Goal: Task Accomplishment & Management: Complete application form

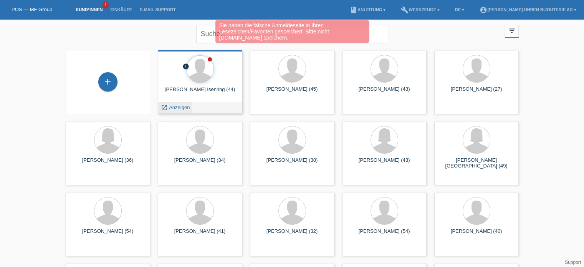
click at [180, 107] on span "Anzeigen" at bounding box center [179, 107] width 21 height 6
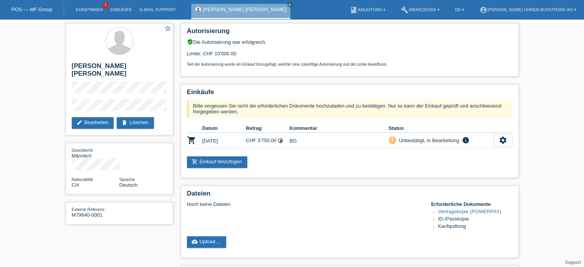
click at [45, 7] on link "POS — MF Group" at bounding box center [32, 10] width 41 height 6
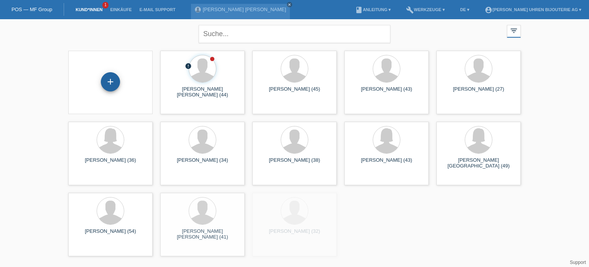
click at [108, 81] on div "+" at bounding box center [110, 81] width 19 height 19
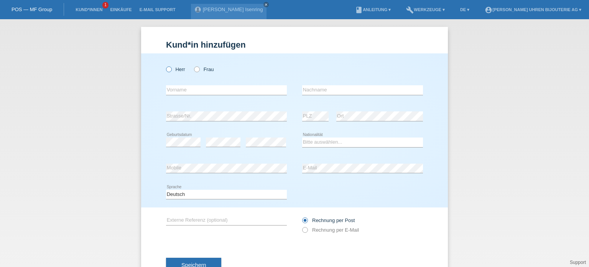
click at [165, 65] on icon at bounding box center [165, 65] width 0 height 0
click at [166, 70] on input "Herr" at bounding box center [168, 68] width 5 height 5
radio input "true"
click at [200, 90] on input "text" at bounding box center [226, 90] width 121 height 10
paste input "Marcell"
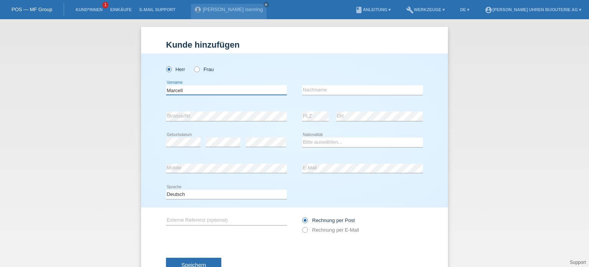
type input "Marcell"
click at [317, 93] on input "text" at bounding box center [362, 90] width 121 height 10
paste input "Docsa"
type input "Docsa"
click at [213, 121] on icon at bounding box center [226, 121] width 121 height 0
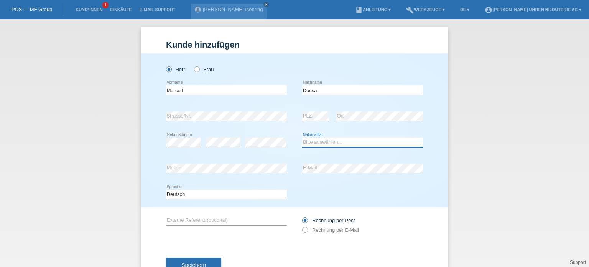
click at [347, 138] on select "Bitte auswählen... Schweiz Deutschland Liechtenstein Österreich ------------ Af…" at bounding box center [362, 141] width 121 height 9
select select "CH"
click at [302, 137] on select "Bitte auswählen... Schweiz Deutschland Liechtenstein Österreich ------------ Af…" at bounding box center [362, 141] width 121 height 9
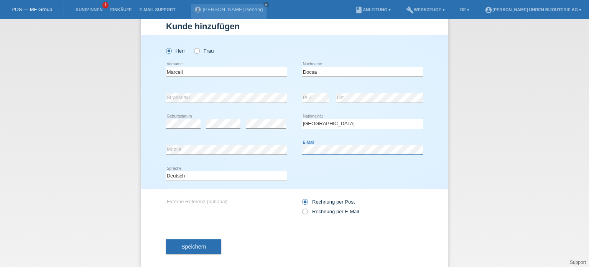
scroll to position [28, 0]
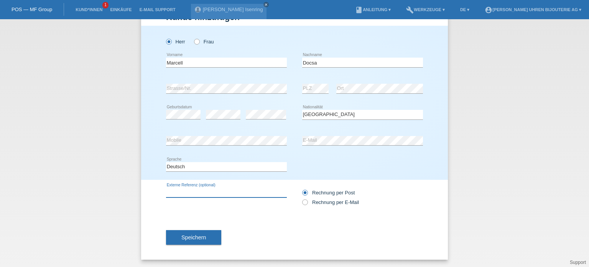
click at [196, 191] on input "text" at bounding box center [226, 193] width 121 height 10
type input "Moonwatch"
click at [301, 198] on icon at bounding box center [301, 198] width 0 height 0
click at [304, 202] on input "Rechnung per E-Mail" at bounding box center [304, 204] width 5 height 10
radio input "true"
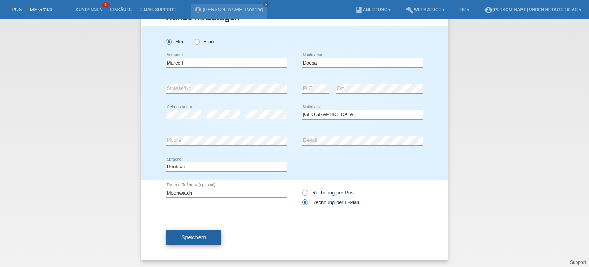
click at [195, 237] on span "Speichern" at bounding box center [194, 237] width 25 height 6
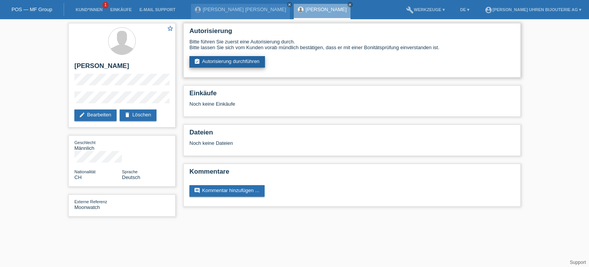
click at [212, 63] on link "assignment_turned_in Autorisierung durchführen" at bounding box center [228, 62] width 76 height 12
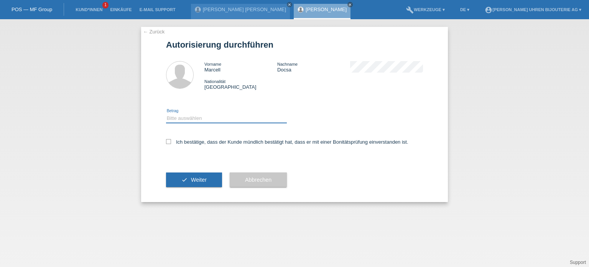
click at [188, 120] on select "Bitte auswählen CHF 1.00 - CHF 499.00 CHF 500.00 - CHF 1'999.00 CHF 2'000.00 - …" at bounding box center [226, 118] width 121 height 9
select select "3"
click at [166, 114] on select "Bitte auswählen CHF 1.00 - CHF 499.00 CHF 500.00 - CHF 1'999.00 CHF 2'000.00 - …" at bounding box center [226, 118] width 121 height 9
click at [169, 144] on label "Ich bestätige, dass der Kunde mündlich bestätigt hat, dass er mit einer Bonität…" at bounding box center [287, 142] width 243 height 6
click at [169, 144] on input "Ich bestätige, dass der Kunde mündlich bestätigt hat, dass er mit einer Bonität…" at bounding box center [168, 141] width 5 height 5
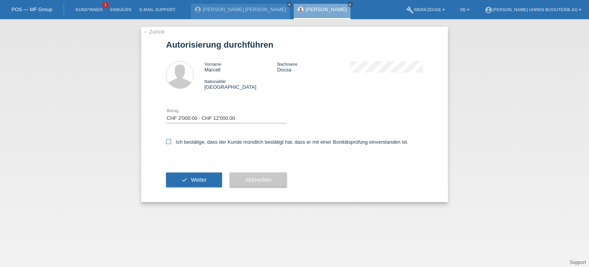
checkbox input "true"
click at [195, 177] on span "Weiter" at bounding box center [199, 180] width 16 height 6
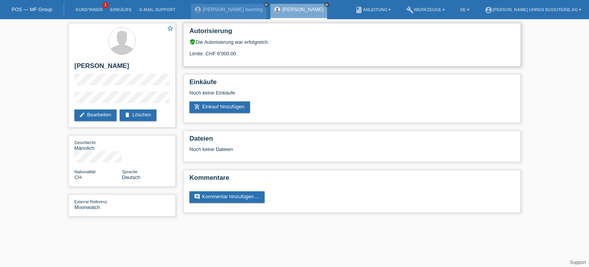
drag, startPoint x: 208, startPoint y: 55, endPoint x: 238, endPoint y: 56, distance: 30.3
click at [238, 56] on div "Limite: CHF 6'000.00" at bounding box center [352, 51] width 325 height 12
click at [228, 54] on div "Limite: CHF 6'000.00" at bounding box center [352, 51] width 325 height 12
drag, startPoint x: 218, startPoint y: 52, endPoint x: 240, endPoint y: 53, distance: 21.9
click at [240, 53] on div "Limite: CHF 6'000.00" at bounding box center [352, 51] width 325 height 12
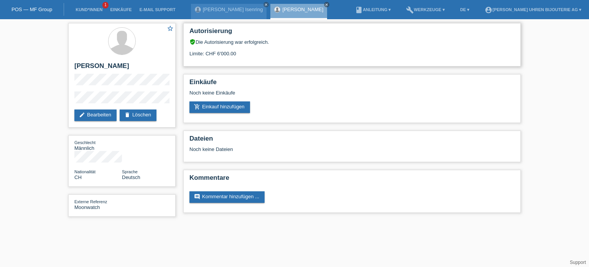
click at [223, 54] on div "Limite: CHF 6'000.00" at bounding box center [352, 51] width 325 height 12
drag, startPoint x: 198, startPoint y: 53, endPoint x: 257, endPoint y: 56, distance: 59.5
click at [257, 56] on div "Limite: CHF 6'000.00" at bounding box center [352, 51] width 325 height 12
click at [218, 56] on div "Limite: CHF 6'000.00" at bounding box center [352, 51] width 325 height 12
click at [267, 4] on icon "close" at bounding box center [266, 5] width 4 height 4
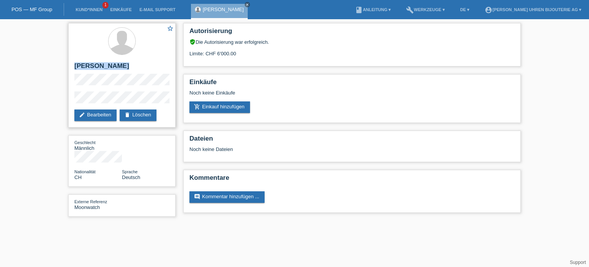
drag, startPoint x: 75, startPoint y: 65, endPoint x: 120, endPoint y: 70, distance: 45.6
click at [120, 70] on h2 "[PERSON_NAME]" at bounding box center [121, 68] width 95 height 12
click at [75, 65] on h2 "[PERSON_NAME]" at bounding box center [121, 68] width 95 height 12
drag, startPoint x: 189, startPoint y: 53, endPoint x: 236, endPoint y: 55, distance: 47.6
click at [236, 55] on div "Autorisierung verified_user Die Autorisierung war erfolgreich. Limite: CHF 6'00…" at bounding box center [352, 44] width 338 height 43
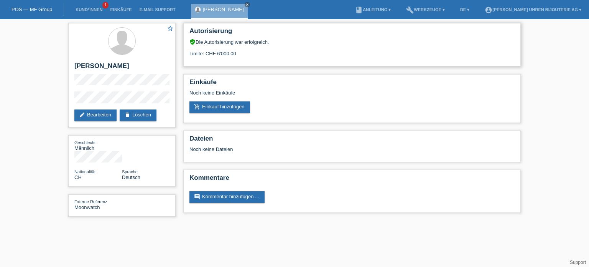
click at [235, 52] on div "Limite: CHF 6'000.00" at bounding box center [352, 51] width 325 height 12
drag, startPoint x: 190, startPoint y: 51, endPoint x: 235, endPoint y: 52, distance: 45.7
click at [235, 52] on div "Limite: CHF 6'000.00" at bounding box center [352, 51] width 325 height 12
click at [235, 54] on div "Limite: CHF 6'000.00" at bounding box center [352, 51] width 325 height 12
drag, startPoint x: 190, startPoint y: 54, endPoint x: 230, endPoint y: 52, distance: 40.7
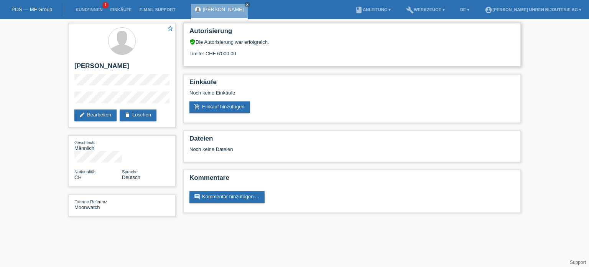
click at [230, 52] on div "Limite: CHF 6'000.00" at bounding box center [352, 51] width 325 height 12
drag, startPoint x: 197, startPoint y: 41, endPoint x: 269, endPoint y: 42, distance: 71.8
click at [269, 42] on div "verified_user Die Autorisierung war erfolgreich." at bounding box center [352, 42] width 325 height 6
drag, startPoint x: 238, startPoint y: 52, endPoint x: 198, endPoint y: 41, distance: 41.6
click at [198, 41] on div "verified_user Die Autorisierung war erfolgreich. Limite: CHF 6'000.00" at bounding box center [352, 48] width 325 height 18
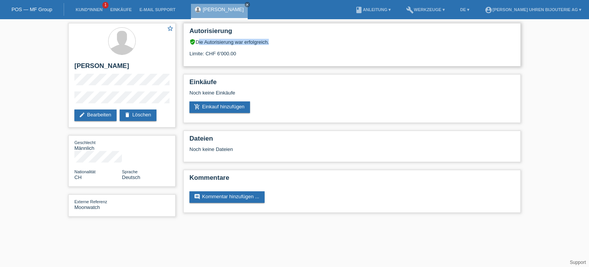
click at [198, 41] on div "verified_user Die Autorisierung war erfolgreich." at bounding box center [352, 42] width 325 height 6
drag, startPoint x: 197, startPoint y: 41, endPoint x: 237, endPoint y: 54, distance: 42.0
click at [237, 54] on div "verified_user Die Autorisierung war erfolgreich. Limite: CHF 6'000.00" at bounding box center [352, 48] width 325 height 18
click at [233, 53] on div "Limite: CHF 6'000.00" at bounding box center [352, 51] width 325 height 12
drag, startPoint x: 196, startPoint y: 41, endPoint x: 237, endPoint y: 55, distance: 43.7
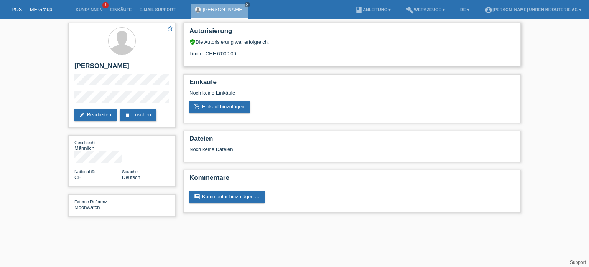
click at [237, 55] on div "verified_user Die Autorisierung war erfolgreich. Limite: CHF 6'000.00" at bounding box center [352, 48] width 325 height 18
click at [237, 54] on div "Limite: CHF 6'000.00" at bounding box center [352, 51] width 325 height 12
drag, startPoint x: 238, startPoint y: 52, endPoint x: 197, endPoint y: 40, distance: 42.4
click at [197, 40] on div "verified_user Die Autorisierung war erfolgreich. Limite: CHF 6'000.00" at bounding box center [352, 48] width 325 height 18
click at [200, 40] on div "verified_user Die Autorisierung war erfolgreich." at bounding box center [352, 42] width 325 height 6
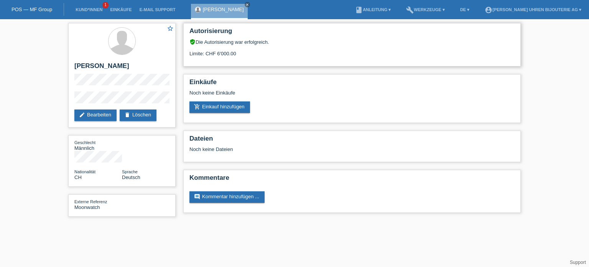
drag, startPoint x: 198, startPoint y: 41, endPoint x: 236, endPoint y: 54, distance: 40.4
click at [236, 54] on div "verified_user Die Autorisierung war erfolgreich. Limite: CHF 6'000.00" at bounding box center [352, 48] width 325 height 18
click at [236, 54] on div "Limite: CHF 6'000.00" at bounding box center [352, 51] width 325 height 12
drag, startPoint x: 236, startPoint y: 54, endPoint x: 197, endPoint y: 40, distance: 41.3
click at [197, 40] on div "verified_user Die Autorisierung war erfolgreich. Limite: CHF 6'000.00" at bounding box center [352, 48] width 325 height 18
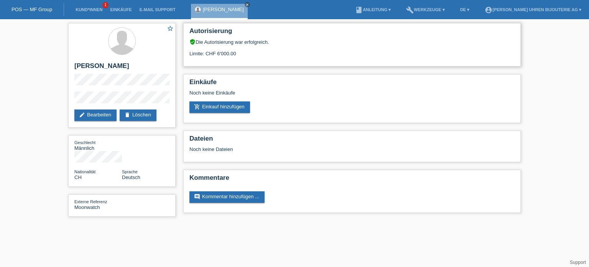
click at [209, 41] on div "verified_user Die Autorisierung war erfolgreich." at bounding box center [352, 42] width 325 height 6
click at [198, 43] on div "verified_user Die Autorisierung war erfolgreich." at bounding box center [352, 42] width 325 height 6
drag, startPoint x: 198, startPoint y: 40, endPoint x: 236, endPoint y: 53, distance: 40.2
click at [236, 53] on div "verified_user Die Autorisierung war erfolgreich. Limite: CHF 6'000.00" at bounding box center [352, 48] width 325 height 18
click at [208, 44] on div "verified_user Die Autorisierung war erfolgreich." at bounding box center [352, 42] width 325 height 6
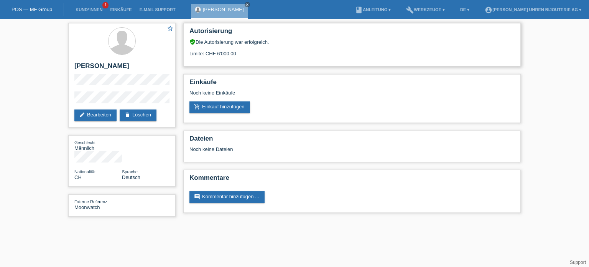
drag, startPoint x: 198, startPoint y: 40, endPoint x: 235, endPoint y: 51, distance: 38.8
click at [235, 51] on div "verified_user Die Autorisierung war erfolgreich. Limite: CHF 6'000.00" at bounding box center [352, 48] width 325 height 18
click at [216, 43] on div "verified_user Die Autorisierung war erfolgreich." at bounding box center [352, 42] width 325 height 6
drag, startPoint x: 198, startPoint y: 40, endPoint x: 236, endPoint y: 53, distance: 40.2
click at [236, 53] on div "verified_user Die Autorisierung war erfolgreich. Limite: CHF 6'000.00" at bounding box center [352, 48] width 325 height 18
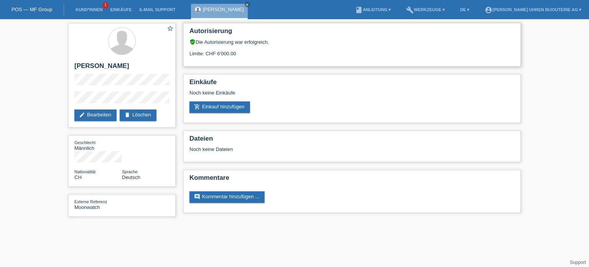
click at [205, 43] on div "verified_user Die Autorisierung war erfolgreich." at bounding box center [352, 42] width 325 height 6
drag, startPoint x: 197, startPoint y: 41, endPoint x: 235, endPoint y: 53, distance: 39.7
click at [235, 53] on div "verified_user Die Autorisierung war erfolgreich. Limite: CHF 6'000.00" at bounding box center [352, 48] width 325 height 18
click at [214, 106] on link "add_shopping_cart Einkauf hinzufügen" at bounding box center [220, 107] width 61 height 12
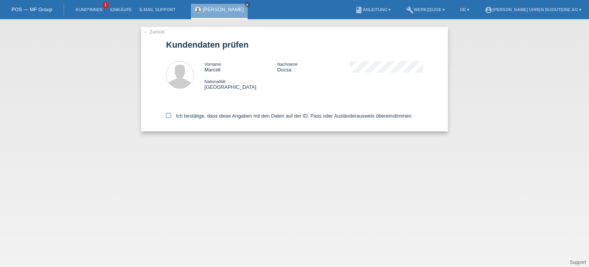
click at [171, 116] on icon at bounding box center [168, 115] width 5 height 5
click at [171, 116] on input "Ich bestätige, dass diese Angaben mit den Daten auf der ID, Pass oder Ausländer…" at bounding box center [168, 115] width 5 height 5
checkbox input "true"
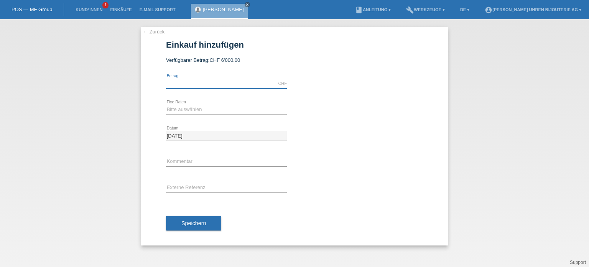
click at [193, 82] on input "text" at bounding box center [226, 84] width 121 height 10
type input "6000.00"
click at [183, 110] on select "Bitte auswählen 6 Raten 12 Raten 18 Raten 24 Raten" at bounding box center [226, 109] width 121 height 9
select select "541"
click at [166, 105] on select "Bitte auswählen 6 Raten 12 Raten 18 Raten 24 Raten" at bounding box center [226, 109] width 121 height 9
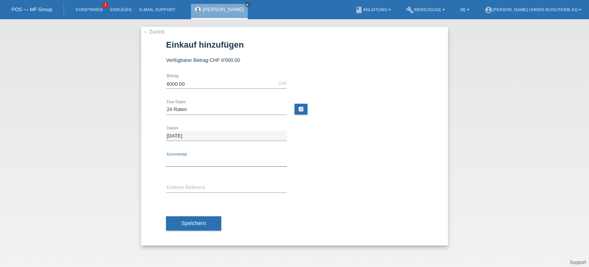
click at [185, 161] on input "text" at bounding box center [226, 162] width 121 height 10
type input "BG"
click at [186, 187] on input "text" at bounding box center [226, 188] width 121 height 10
type input "S"
type input "Omega Speedmaster Moonwatch"
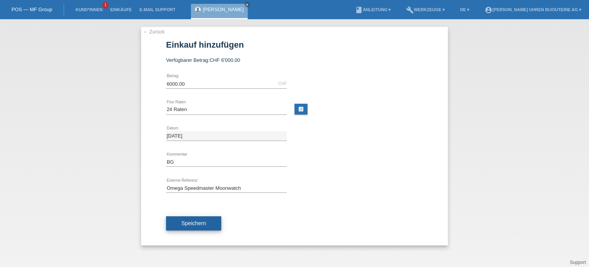
click at [185, 224] on span "Speichern" at bounding box center [194, 223] width 25 height 6
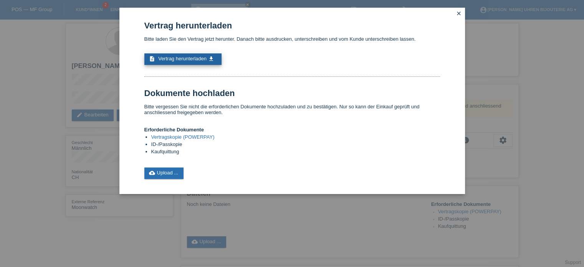
click at [190, 58] on span "Vertrag herunterladen" at bounding box center [182, 59] width 48 height 6
click at [33, 107] on div "Vertrag herunterladen Bitte laden Sie den Vertrag jetzt herunter. Danach bitte …" at bounding box center [292, 133] width 584 height 267
click at [457, 15] on icon "close" at bounding box center [458, 13] width 6 height 6
